Goal: Information Seeking & Learning: Find specific fact

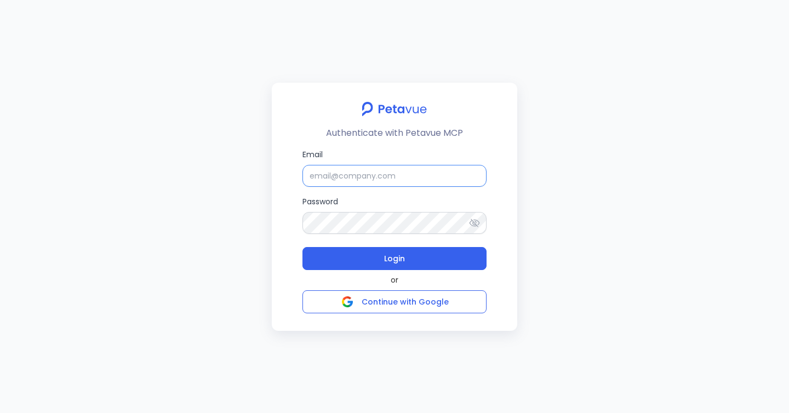
click at [393, 176] on input "Email" at bounding box center [394, 176] width 184 height 22
type input "[EMAIL_ADDRESS][DOMAIN_NAME]"
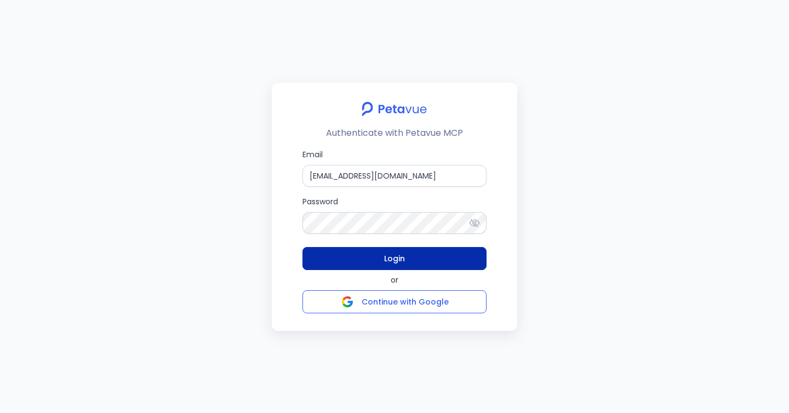
click at [378, 258] on button "Login" at bounding box center [394, 258] width 184 height 23
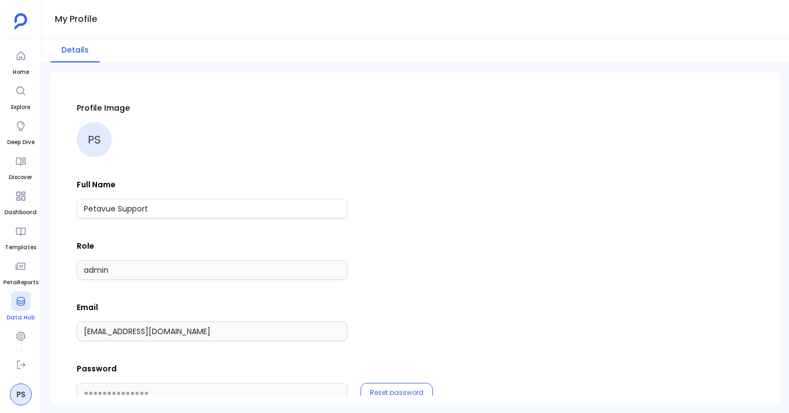
click at [22, 303] on icon at bounding box center [20, 301] width 8 height 9
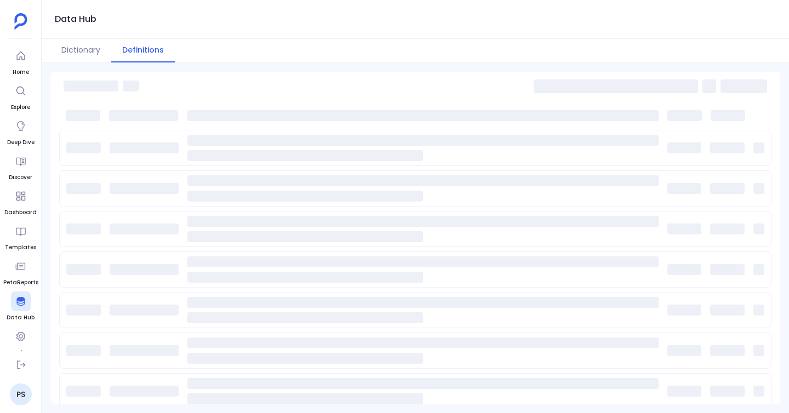
click at [151, 50] on button "Definitions" at bounding box center [143, 51] width 64 height 24
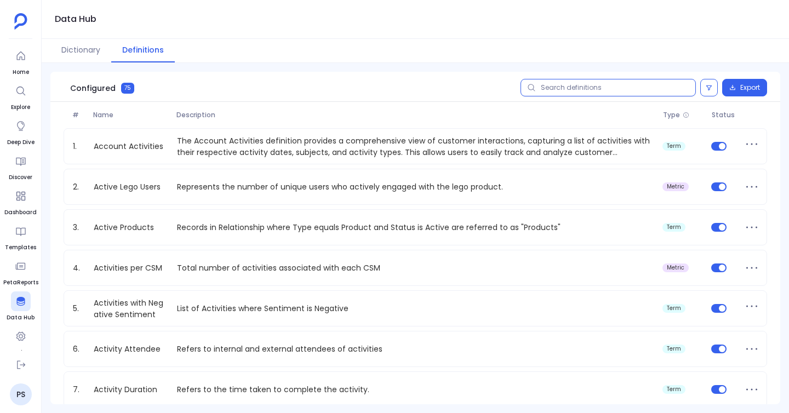
click at [635, 91] on input "text" at bounding box center [608, 88] width 175 height 18
paste input "CSM Composite Performance Score"
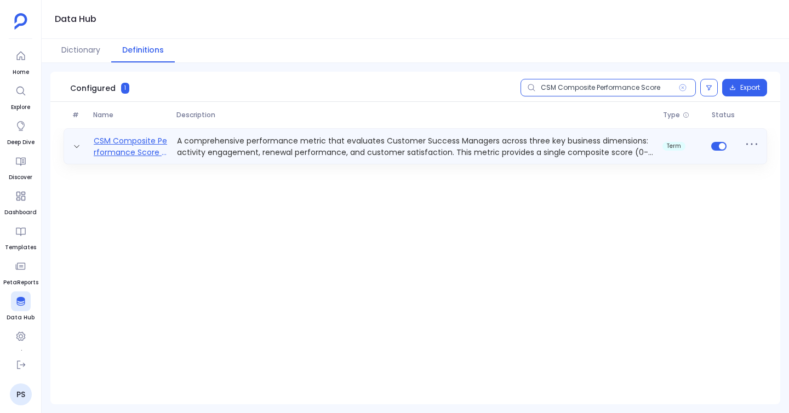
type input "CSM Composite Performance Score"
click at [156, 142] on link "CSM Composite Performance Score - All Time" at bounding box center [130, 146] width 83 height 22
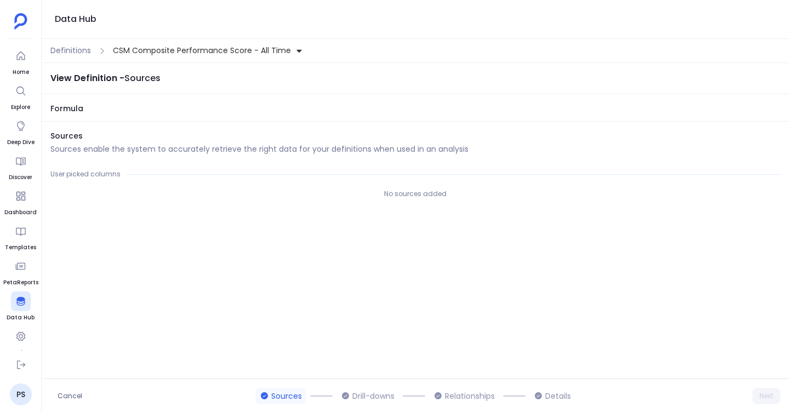
click at [82, 58] on div "Definitions CSM Composite Performance Score - All Time" at bounding box center [415, 51] width 747 height 24
click at [81, 55] on span "Definitions" at bounding box center [70, 51] width 41 height 12
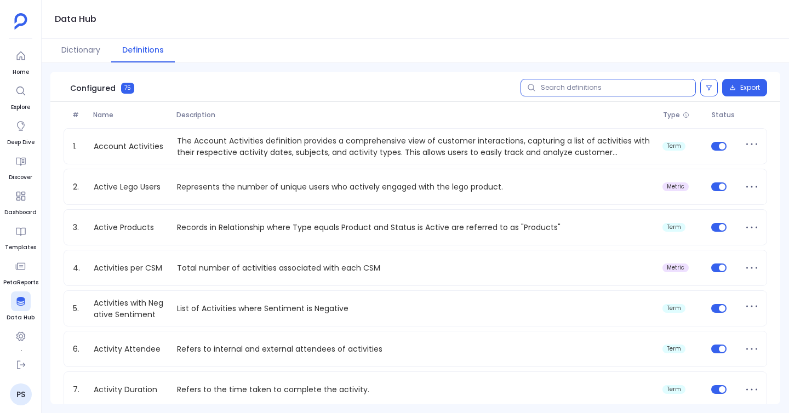
click at [564, 89] on input "text" at bounding box center [608, 88] width 175 height 18
paste input "CSM Composite Performance Score"
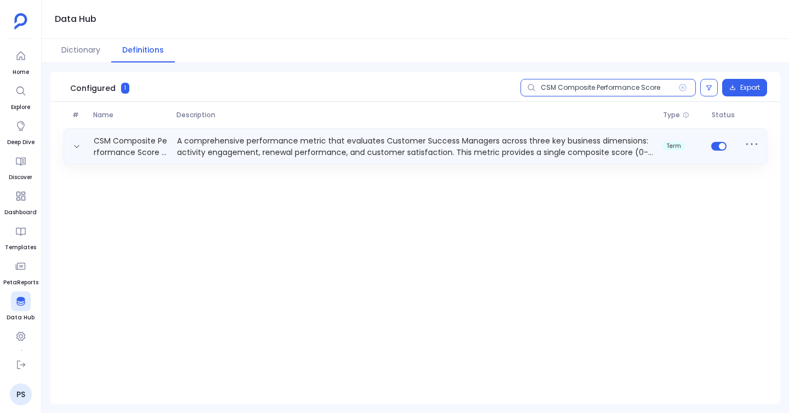
type input "CSM Composite Performance Score"
click at [556, 140] on p "A comprehensive performance metric that evaluates Customer Success Managers acr…" at bounding box center [416, 146] width 486 height 22
